Goal: Transaction & Acquisition: Purchase product/service

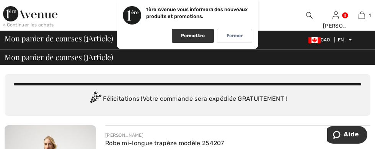
click at [183, 38] on font "Permettre" at bounding box center [193, 35] width 24 height 5
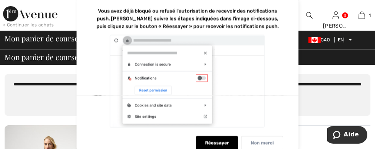
click at [268, 141] on font "Non merci" at bounding box center [262, 142] width 23 height 5
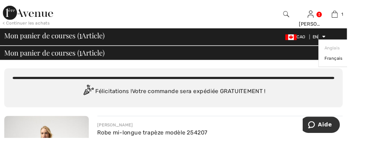
click at [375, 47] on link "Anglais" at bounding box center [375, 51] width 48 height 11
click at [364, 63] on font "Français" at bounding box center [361, 63] width 20 height 5
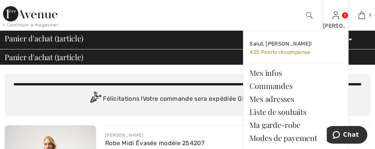
click at [336, 20] on img at bounding box center [336, 15] width 7 height 9
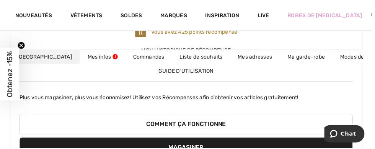
scroll to position [87, 0]
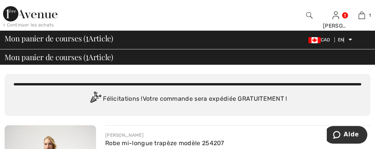
click at [30, 27] on font "< Continuer les achats" at bounding box center [28, 24] width 51 height 5
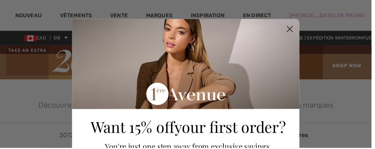
checkbox input "true"
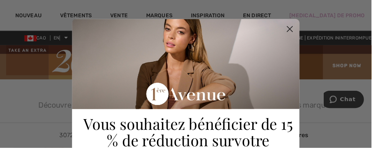
click at [299, 29] on circle "Fermer la boîte de dialogue" at bounding box center [292, 29] width 13 height 13
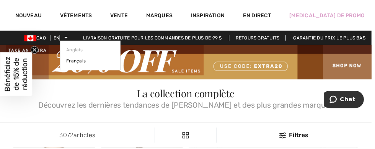
click at [68, 40] on icon at bounding box center [66, 37] width 3 height 5
click at [78, 62] on font "Français" at bounding box center [77, 61] width 20 height 5
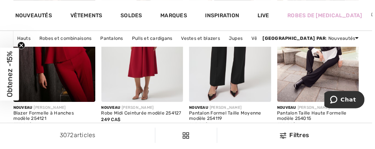
scroll to position [1225, 0]
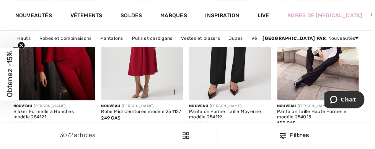
click at [146, 98] on img at bounding box center [143, 39] width 83 height 124
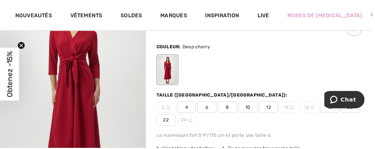
scroll to position [93, 0]
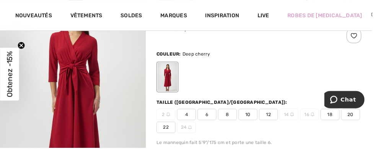
click at [74, 95] on img "1 / 4" at bounding box center [73, 97] width 147 height 220
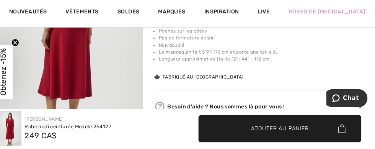
scroll to position [377, 0]
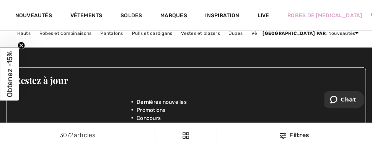
scroll to position [2710, 0]
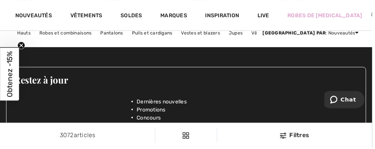
click at [272, 29] on span "Suivant" at bounding box center [274, 26] width 17 height 7
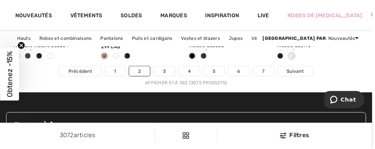
scroll to position [2665, 0]
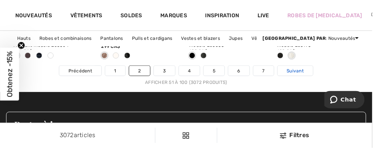
click at [298, 72] on span "Suivant" at bounding box center [297, 71] width 17 height 7
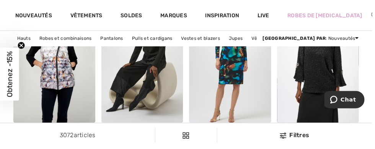
scroll to position [1777, 0]
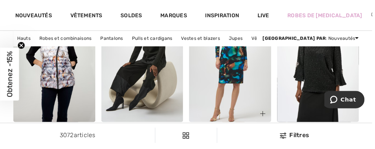
click at [221, 83] on img at bounding box center [232, 61] width 83 height 124
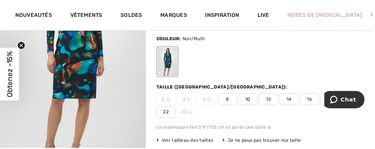
scroll to position [25, 0]
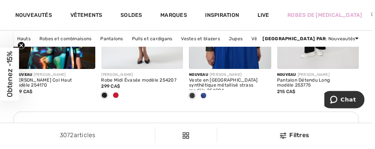
scroll to position [1999, 0]
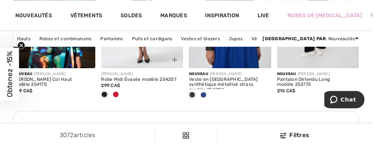
click at [118, 95] on span at bounding box center [117, 95] width 6 height 6
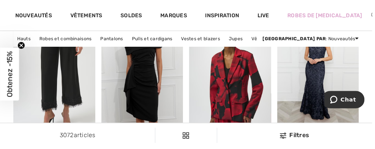
scroll to position [2393, 0]
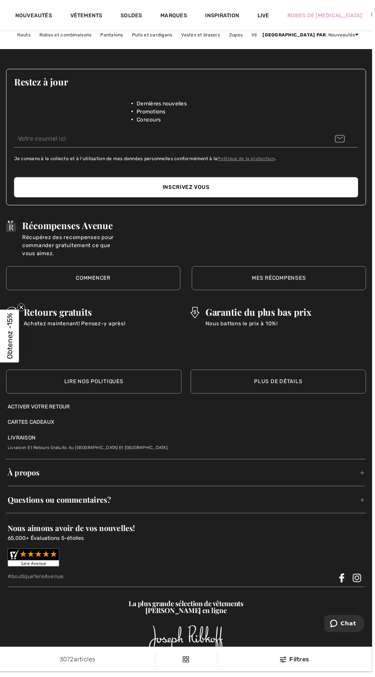
scroll to position [2714, 0]
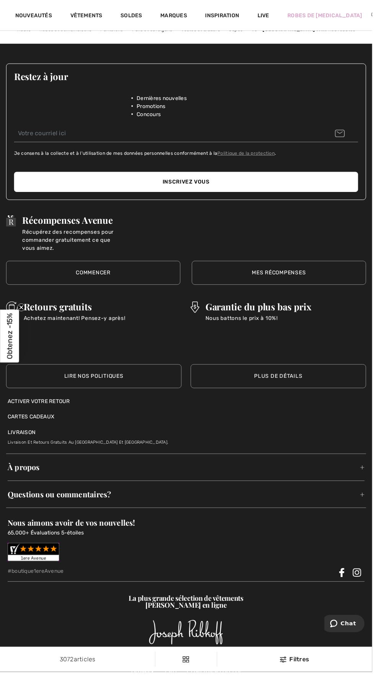
click at [365, 95] on div "Restez à jour Dernières nouvelles Promotions Concours" at bounding box center [188, 91] width 362 height 54
